Goal: Information Seeking & Learning: Learn about a topic

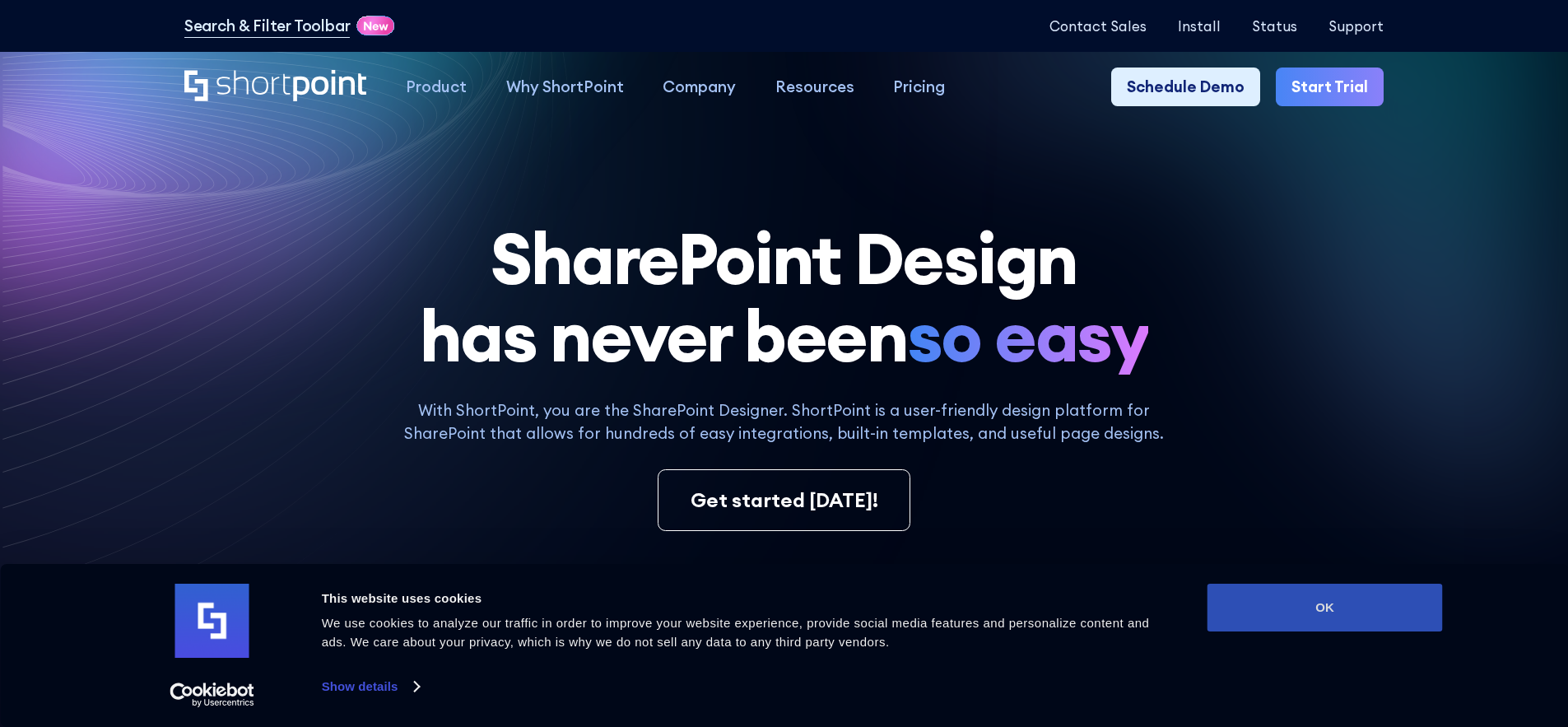
click at [1240, 620] on button "OK" at bounding box center [1325, 608] width 235 height 48
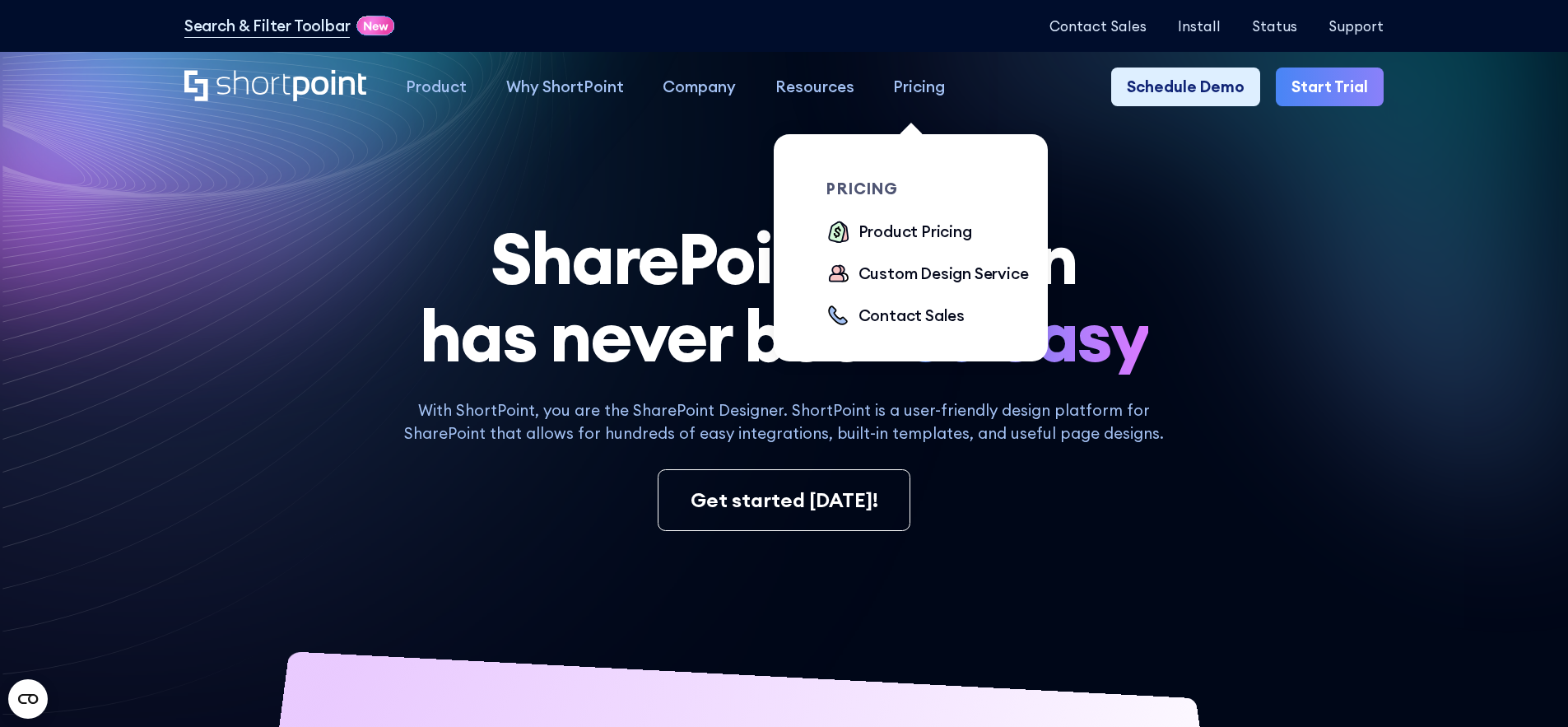
click at [923, 82] on div "Pricing" at bounding box center [919, 87] width 52 height 24
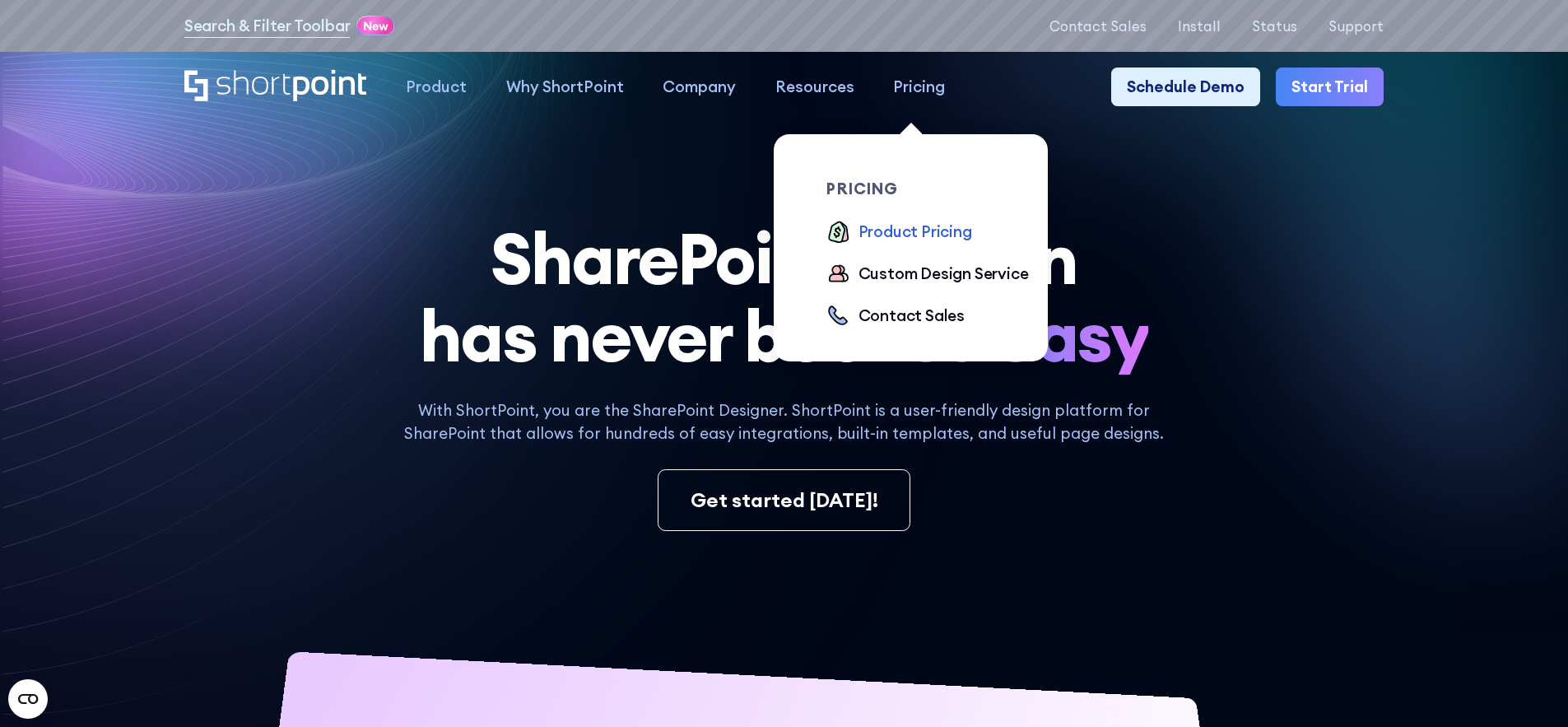
click at [926, 236] on div "Product Pricing" at bounding box center [915, 231] width 113 height 24
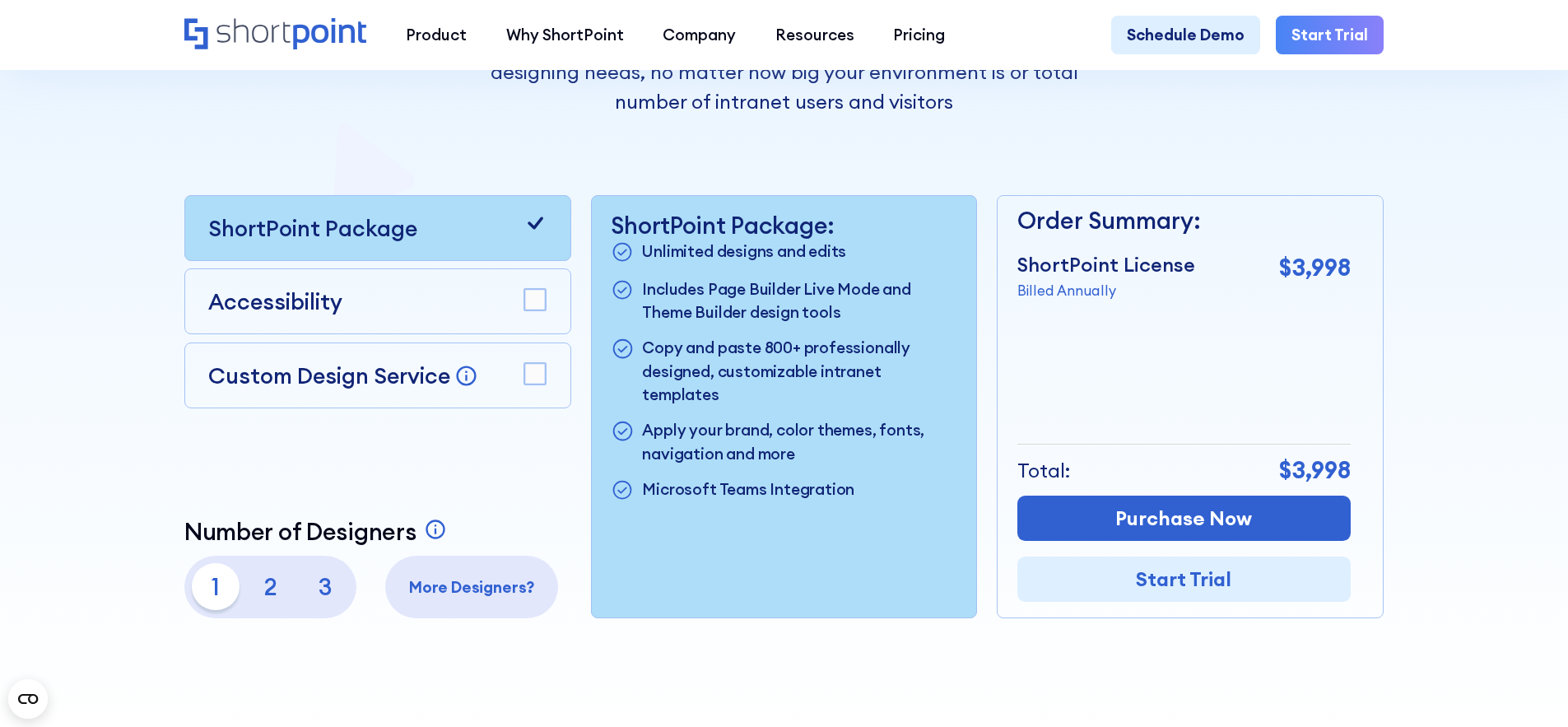
scroll to position [438, 0]
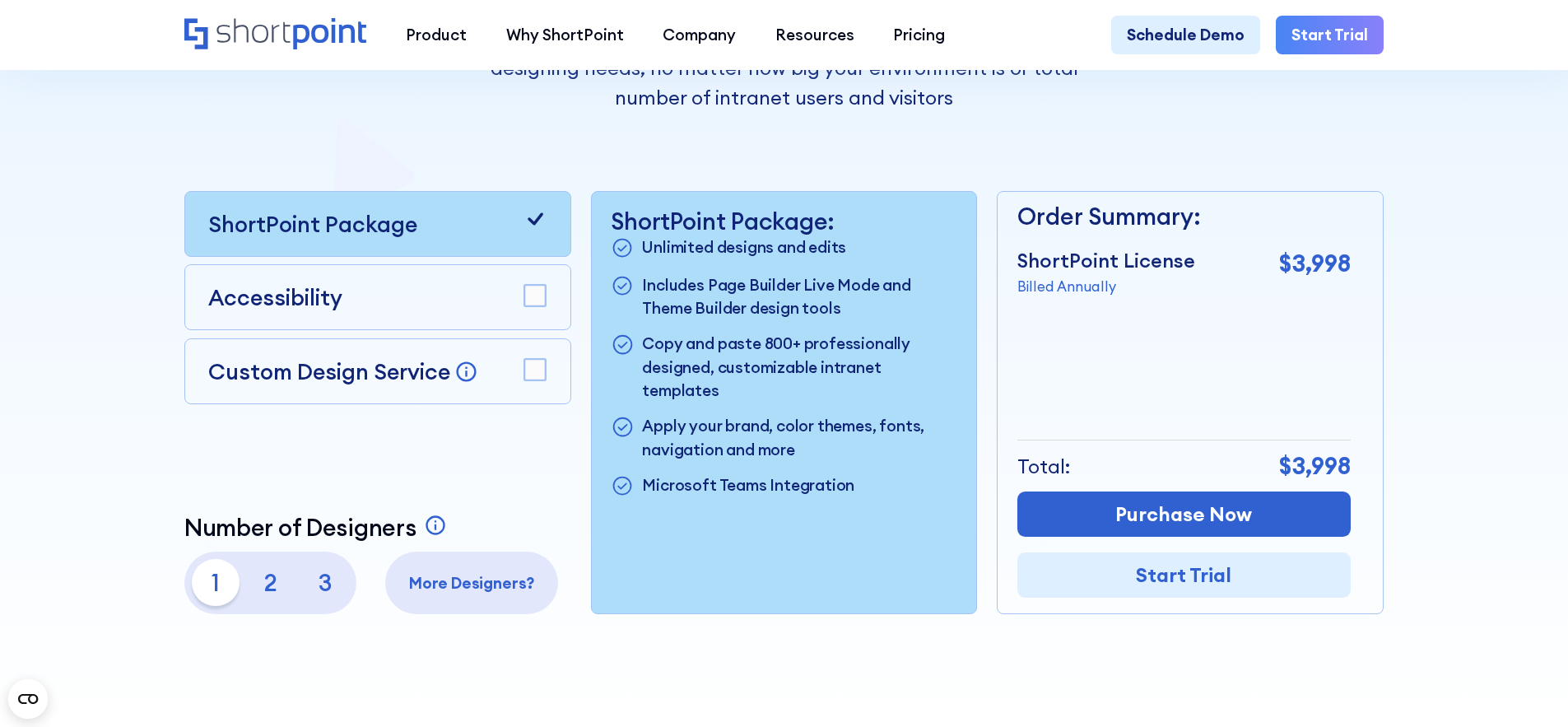
click at [535, 379] on rect at bounding box center [535, 370] width 21 height 21
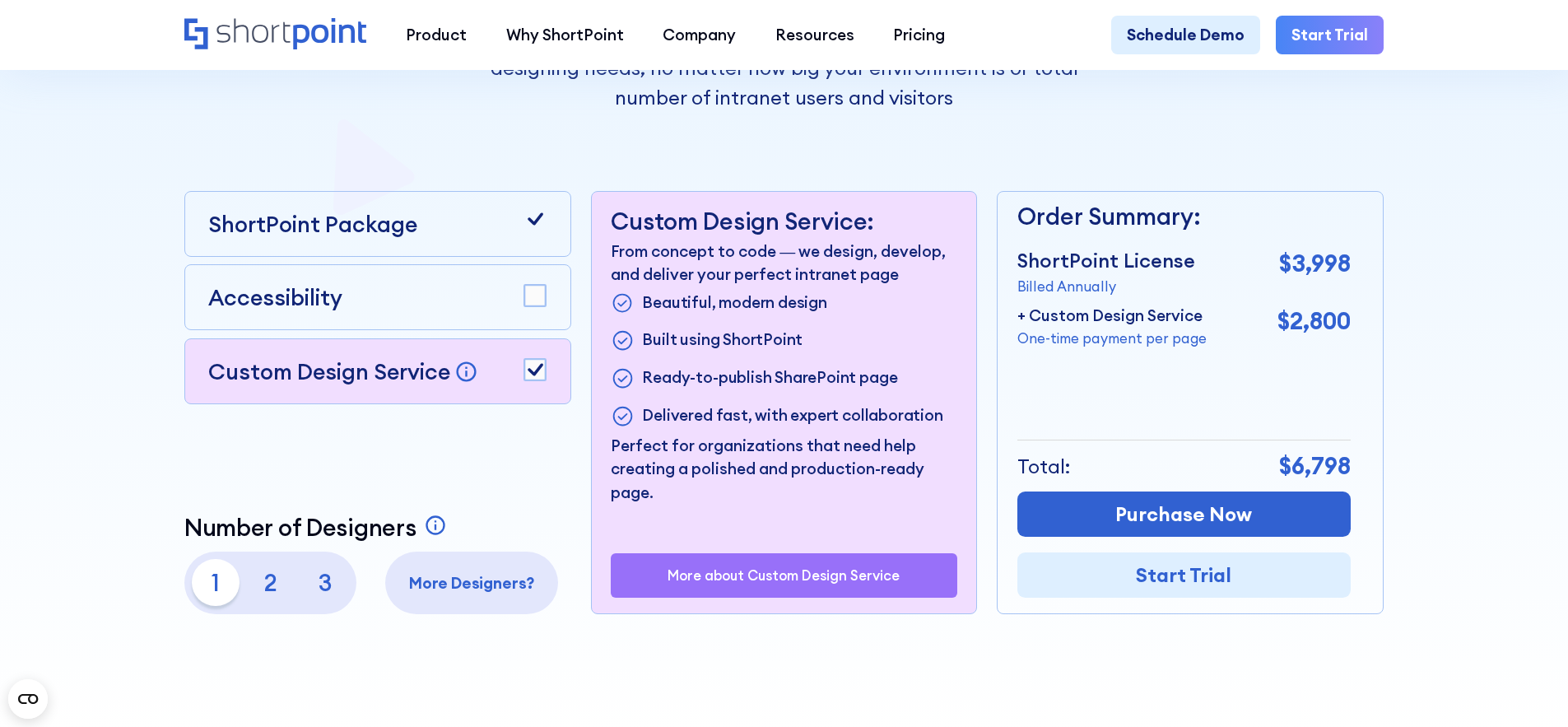
click at [1026, 326] on p "+ Custom Design Service" at bounding box center [1112, 316] width 189 height 24
click at [1022, 326] on p "+ Custom Design Service" at bounding box center [1112, 316] width 189 height 24
drag, startPoint x: 1022, startPoint y: 343, endPoint x: 1216, endPoint y: 341, distance: 194.0
click at [1216, 341] on div "+ Custom Design Service One-time payment per page $2,800" at bounding box center [1184, 326] width 333 height 45
click at [537, 381] on rect at bounding box center [535, 370] width 21 height 21
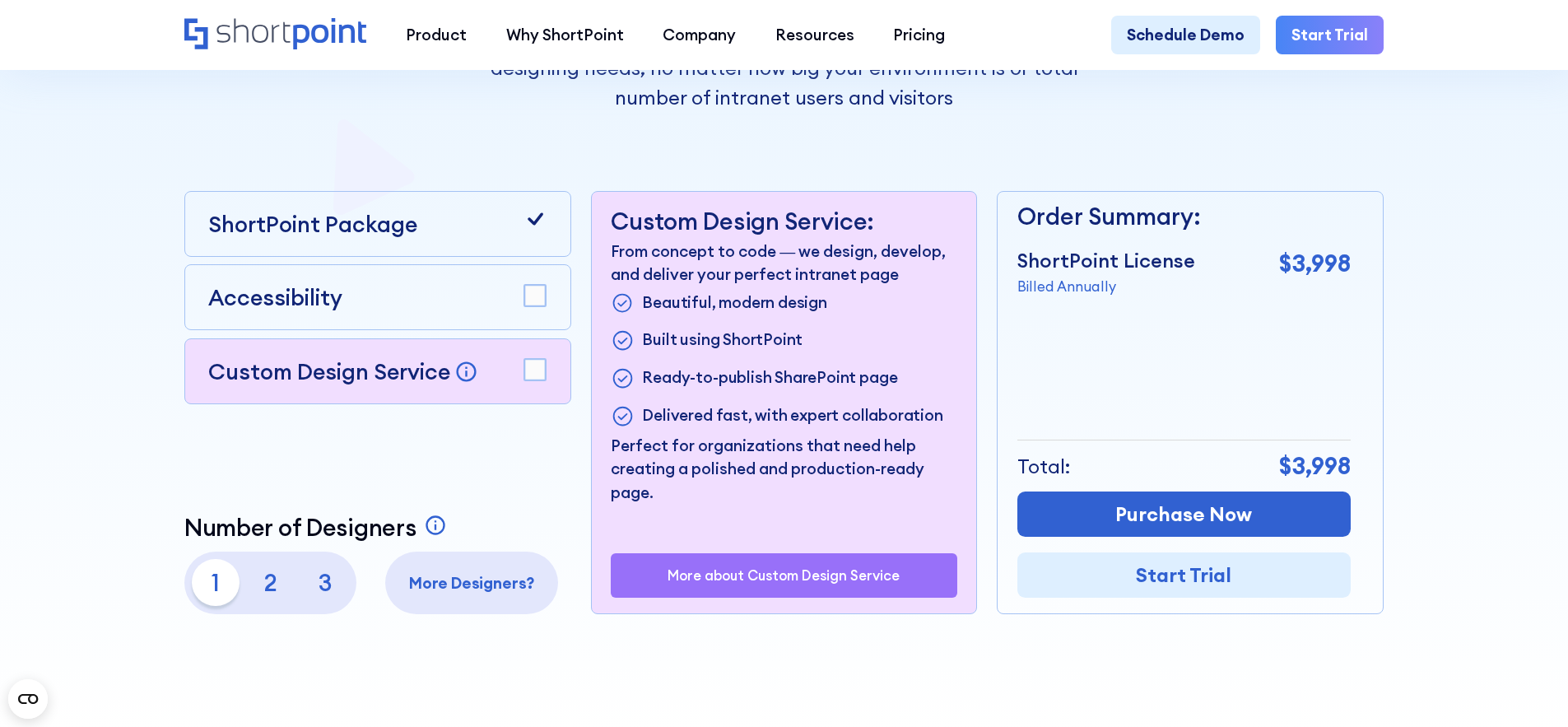
click at [269, 597] on p "2" at bounding box center [270, 582] width 47 height 47
click at [224, 596] on p "1" at bounding box center [215, 582] width 47 height 47
click at [541, 296] on rect at bounding box center [535, 296] width 21 height 21
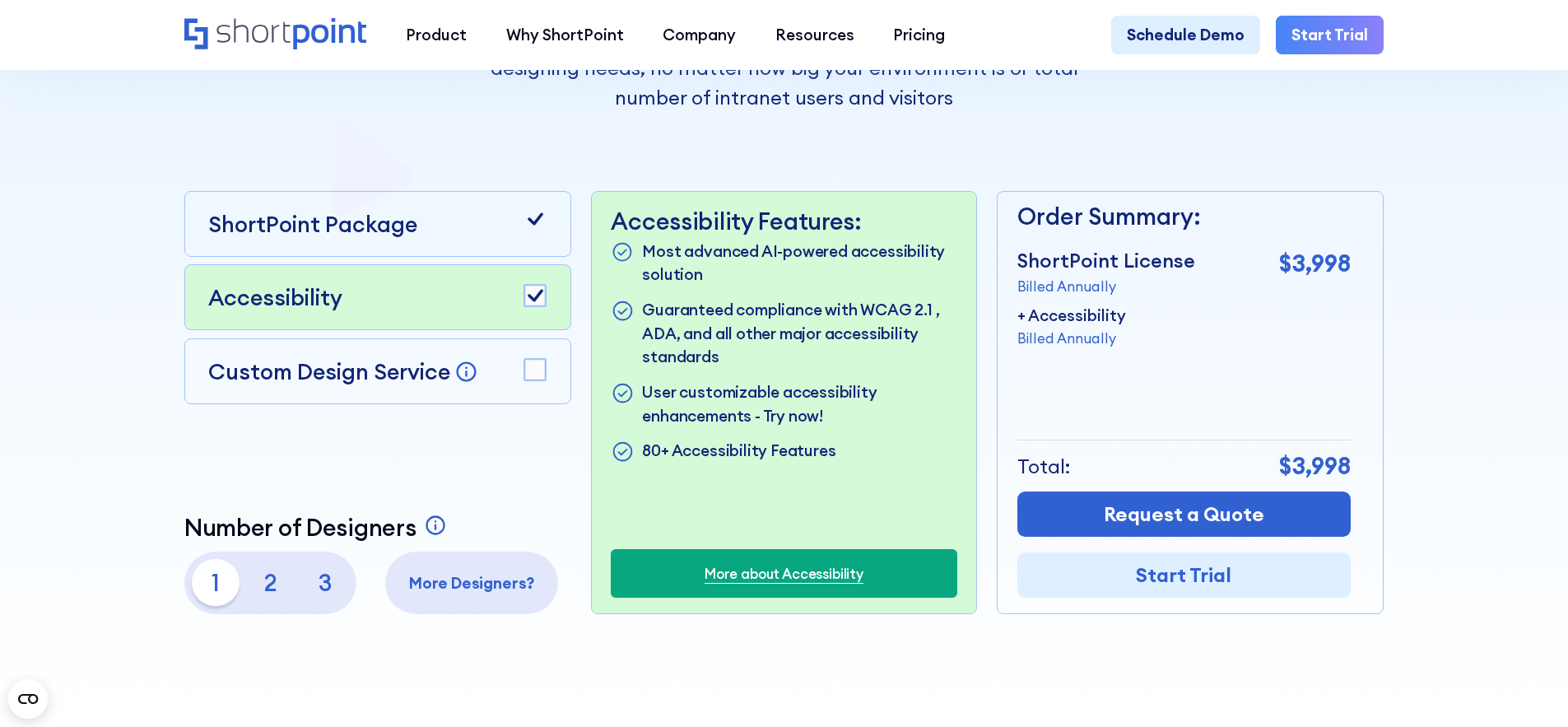
click at [541, 296] on rect at bounding box center [535, 296] width 21 height 21
click at [397, 252] on div "ShortPoint Package" at bounding box center [378, 224] width 387 height 66
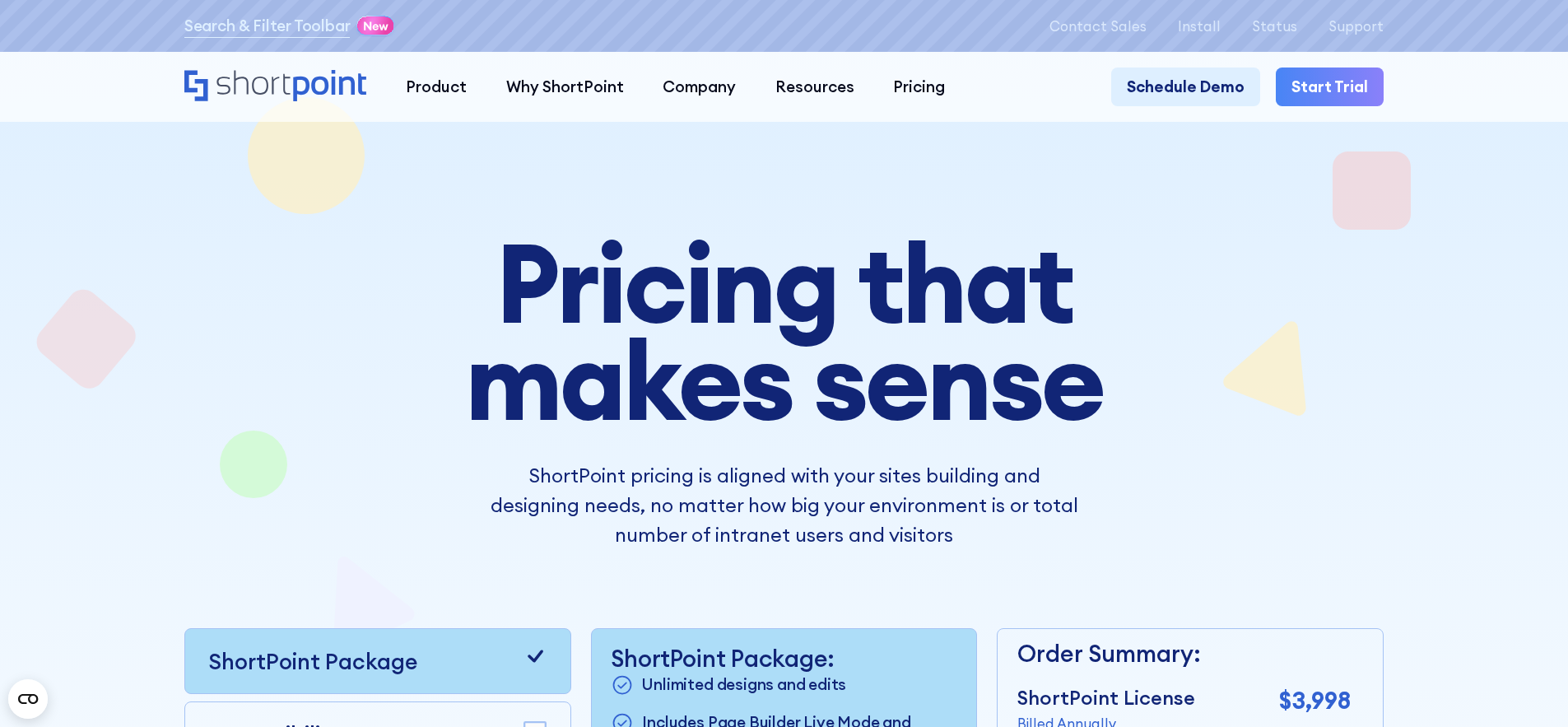
scroll to position [0, 0]
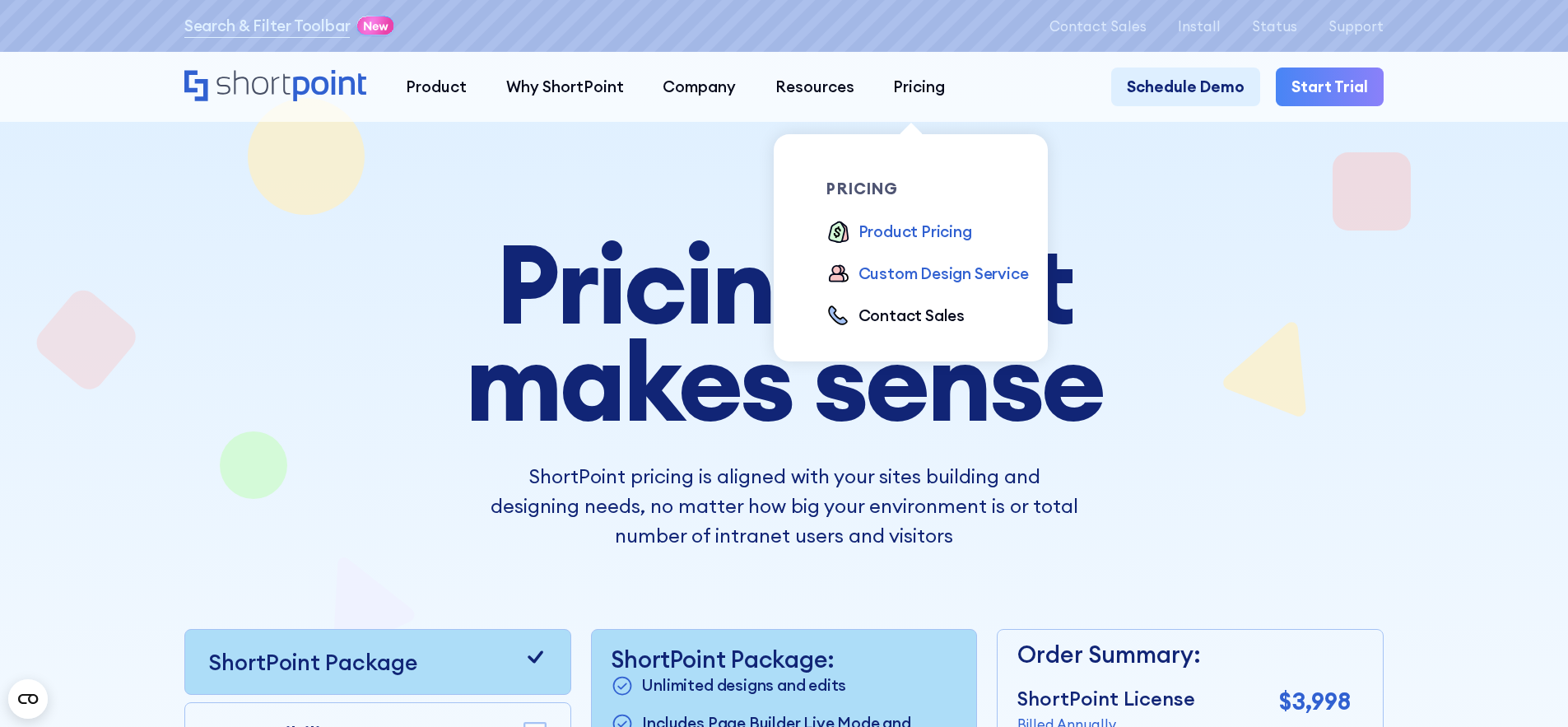
click at [905, 282] on div "Custom Design Service" at bounding box center [943, 274] width 170 height 24
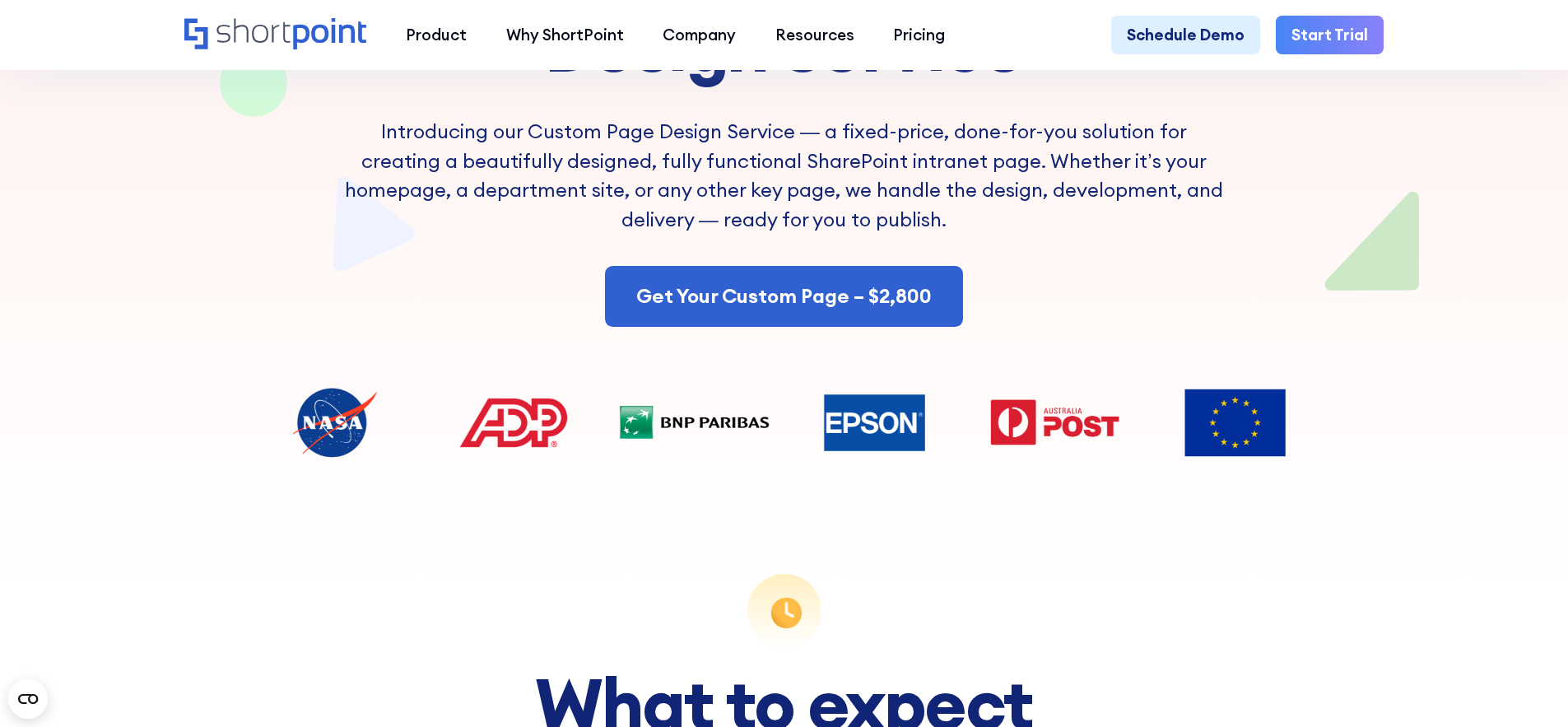
scroll to position [433, 0]
